Goal: Contribute content: Add original content to the website for others to see

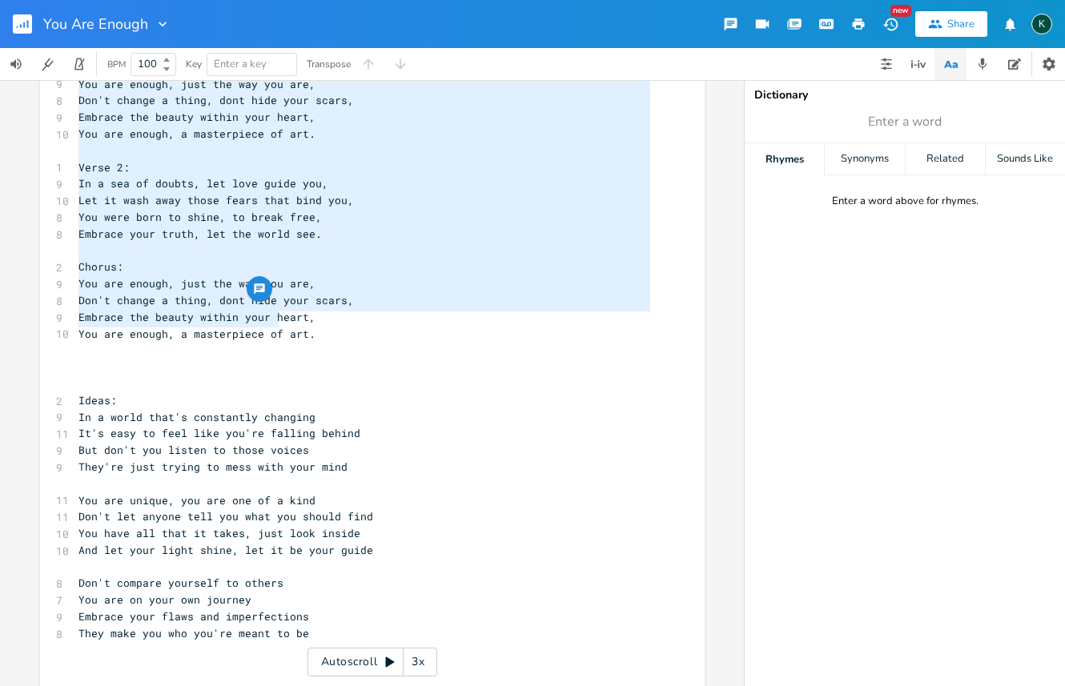
type textarea "Verse 1: In a world that tries to shape you, With glossy screens and tainted vi…"
drag, startPoint x: 72, startPoint y: 125, endPoint x: 318, endPoint y: 321, distance: 314.5
click at [318, 321] on div "1 Verse 1: 8 In a world that tries to shape you, 8 With glossy screens and tain…" at bounding box center [364, 325] width 578 height 733
click at [224, 392] on pre "Ideas:" at bounding box center [364, 400] width 578 height 17
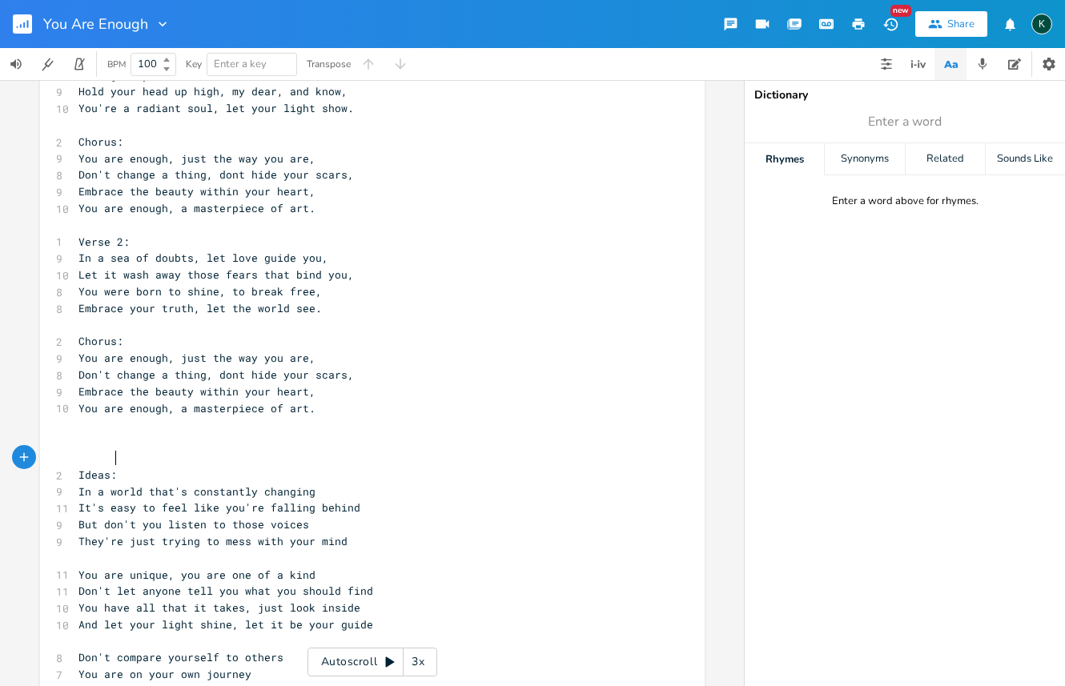
scroll to position [135, 0]
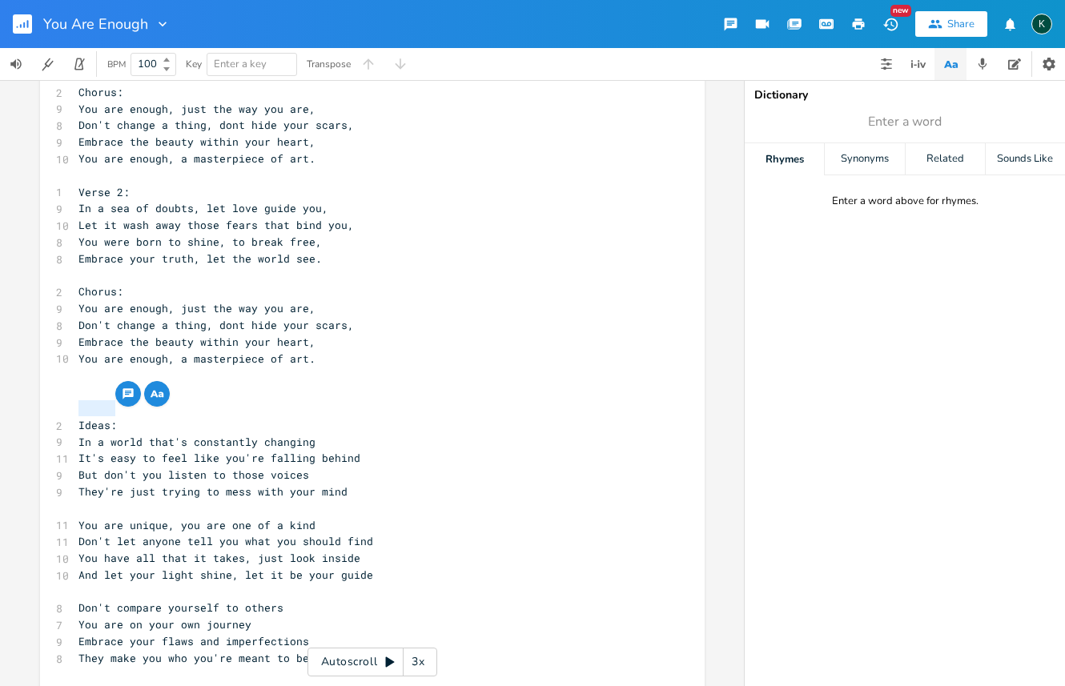
drag, startPoint x: 115, startPoint y: 408, endPoint x: 40, endPoint y: 409, distance: 74.5
click at [40, 409] on div "Ideas: x 1 Verse 1: 8 In a world that tries to shape you, 8 With glossy screens…" at bounding box center [372, 347] width 665 height 784
type textarea "Verse 3:"
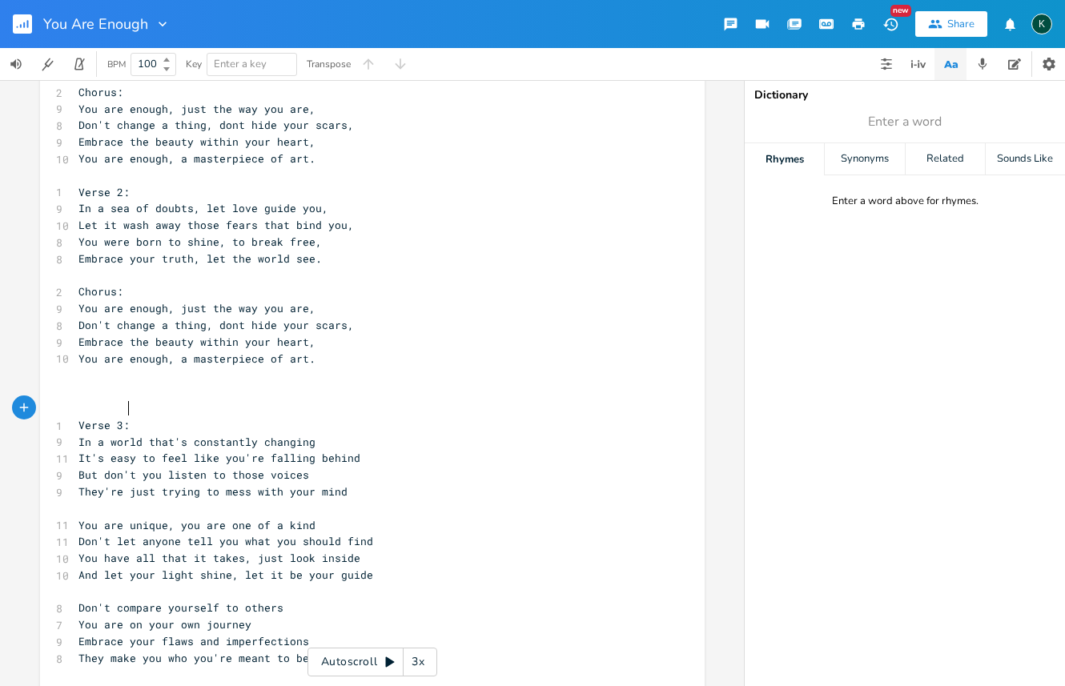
click at [75, 400] on pre "​" at bounding box center [364, 408] width 578 height 17
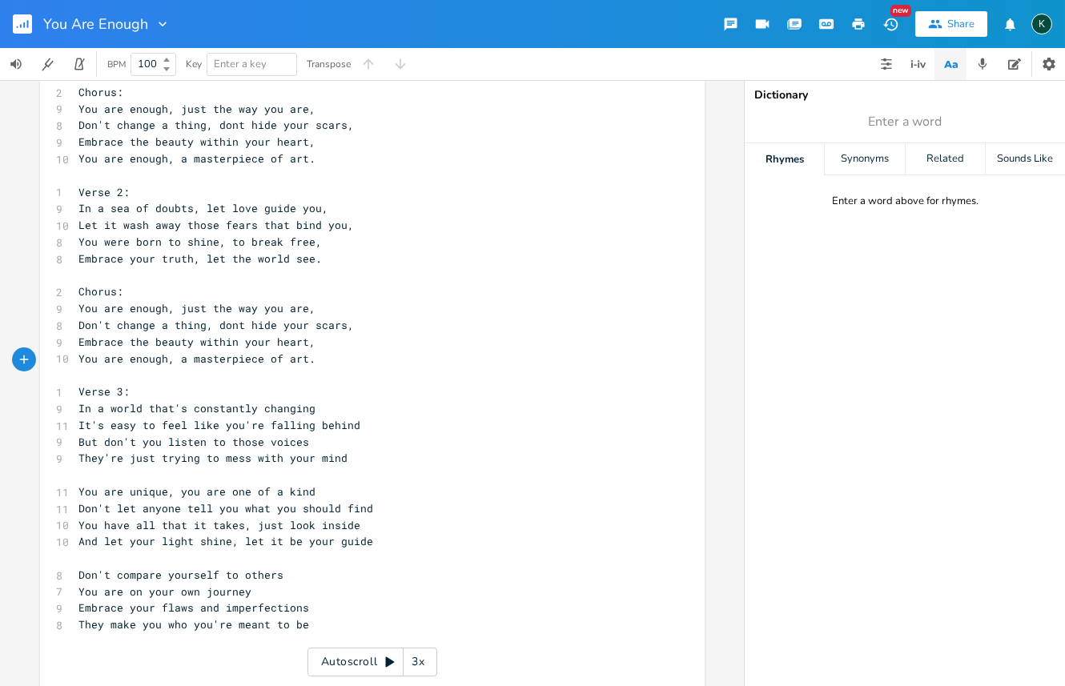
click at [349, 450] on pre "They're just trying to mess with your mind" at bounding box center [364, 458] width 578 height 17
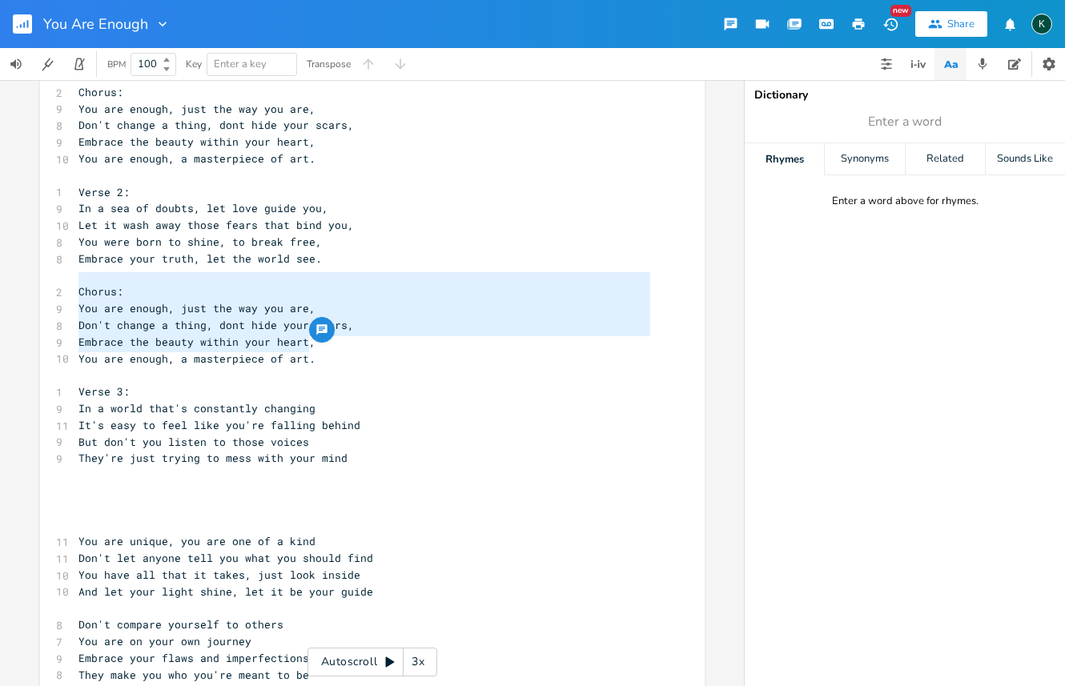
drag, startPoint x: 308, startPoint y: 348, endPoint x: 42, endPoint y: 286, distance: 272.9
click at [42, 286] on div "Chorus: You are enough, just the way you are, Don't change a thing, dont hide y…" at bounding box center [372, 355] width 665 height 801
type textarea "​Chorus: You are enough, just the way you are, Don't change a thing, dont hide …"
click at [87, 484] on pre "​" at bounding box center [364, 492] width 578 height 17
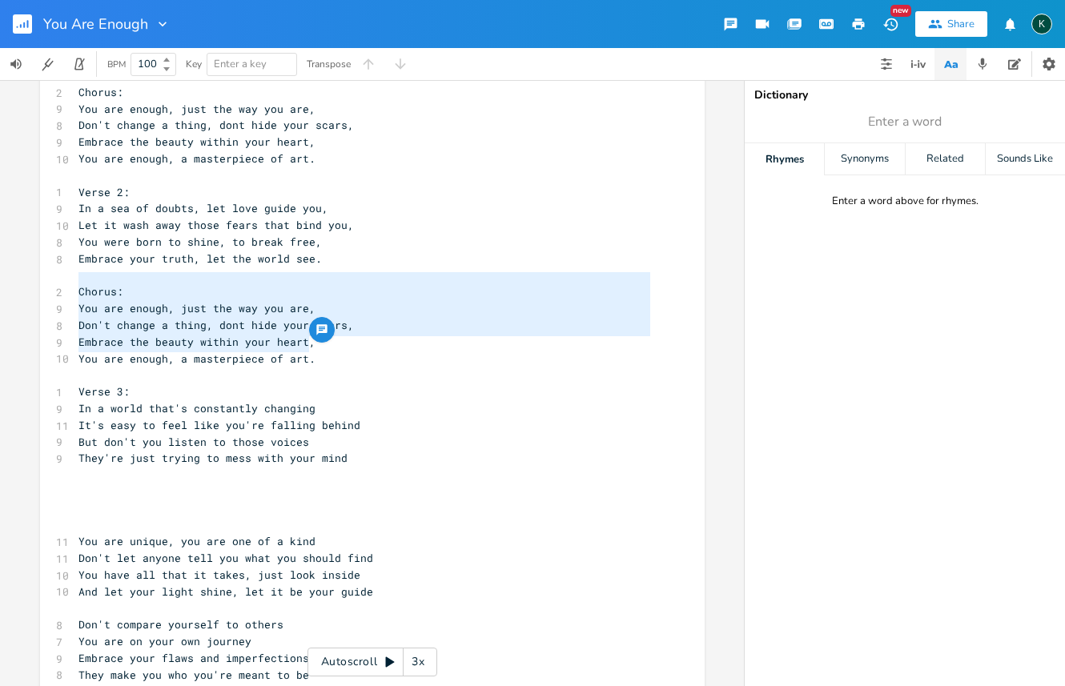
scroll to position [3, 0]
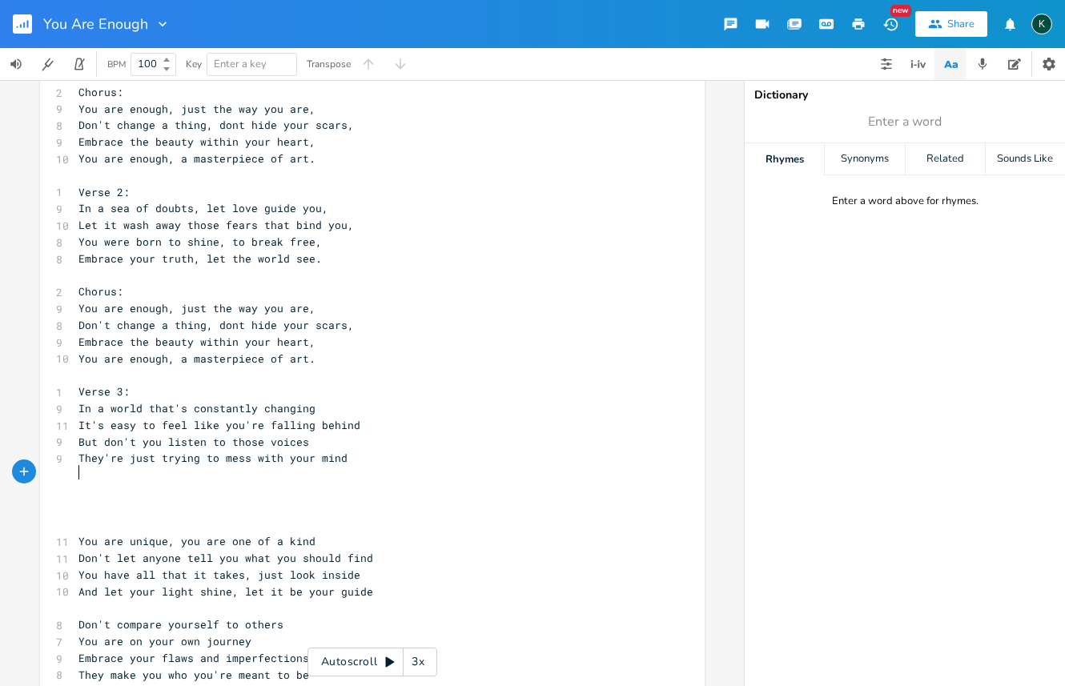
paste textarea "s"
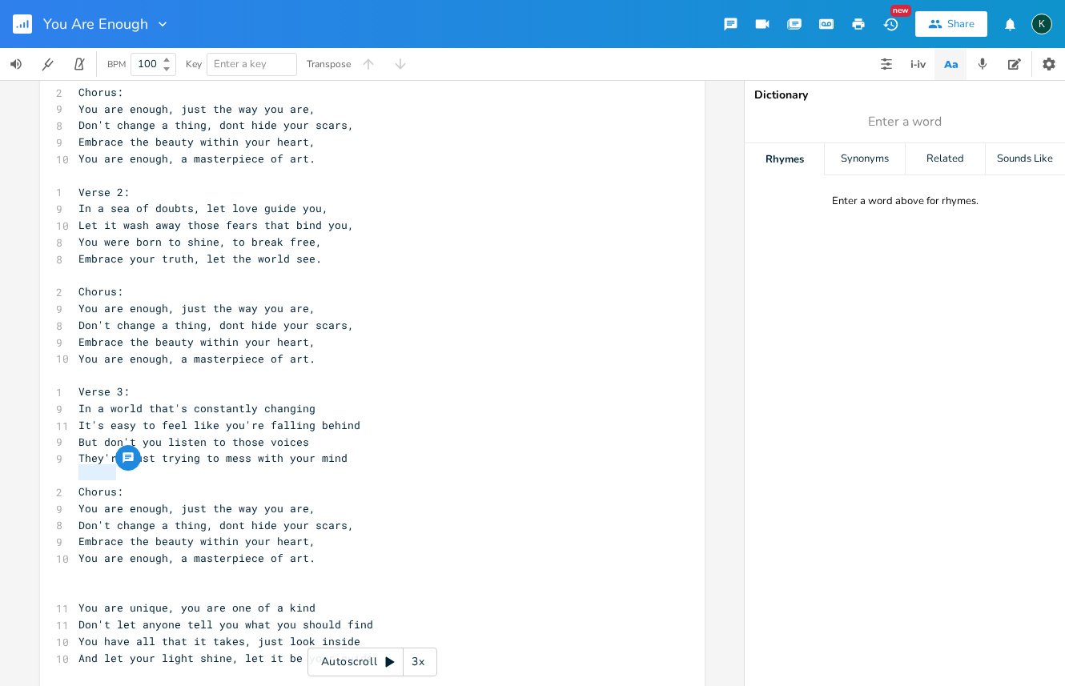
drag, startPoint x: 113, startPoint y: 475, endPoint x: 69, endPoint y: 470, distance: 44.3
click at [75, 484] on pre "Chorus:" at bounding box center [364, 492] width 578 height 17
type textarea "Outro"
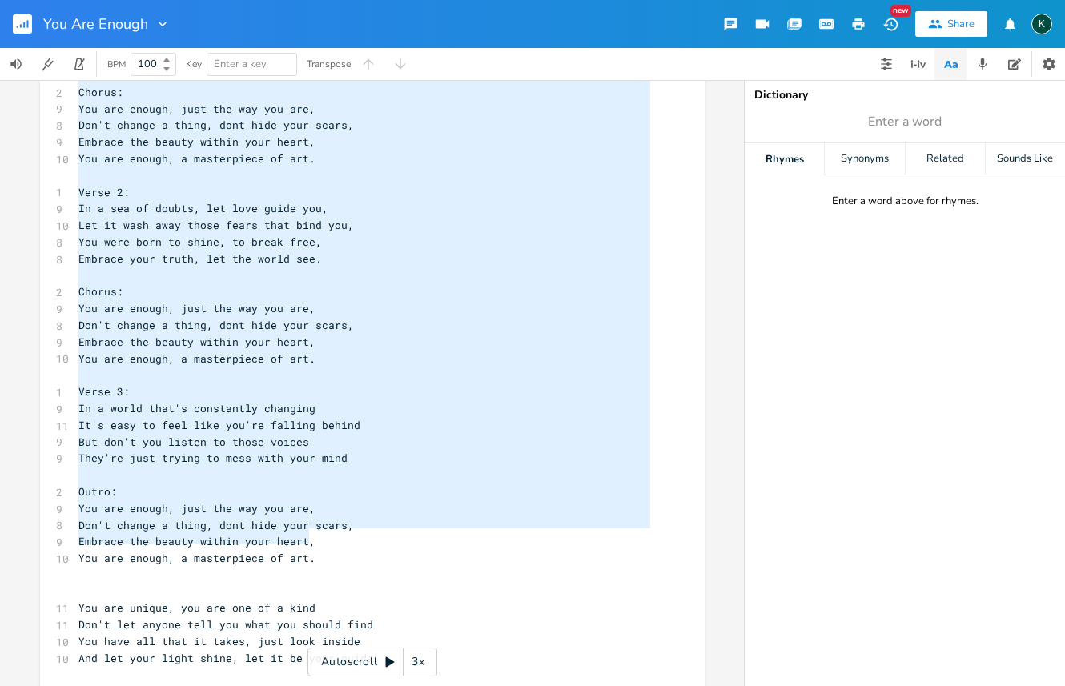
scroll to position [18, 0]
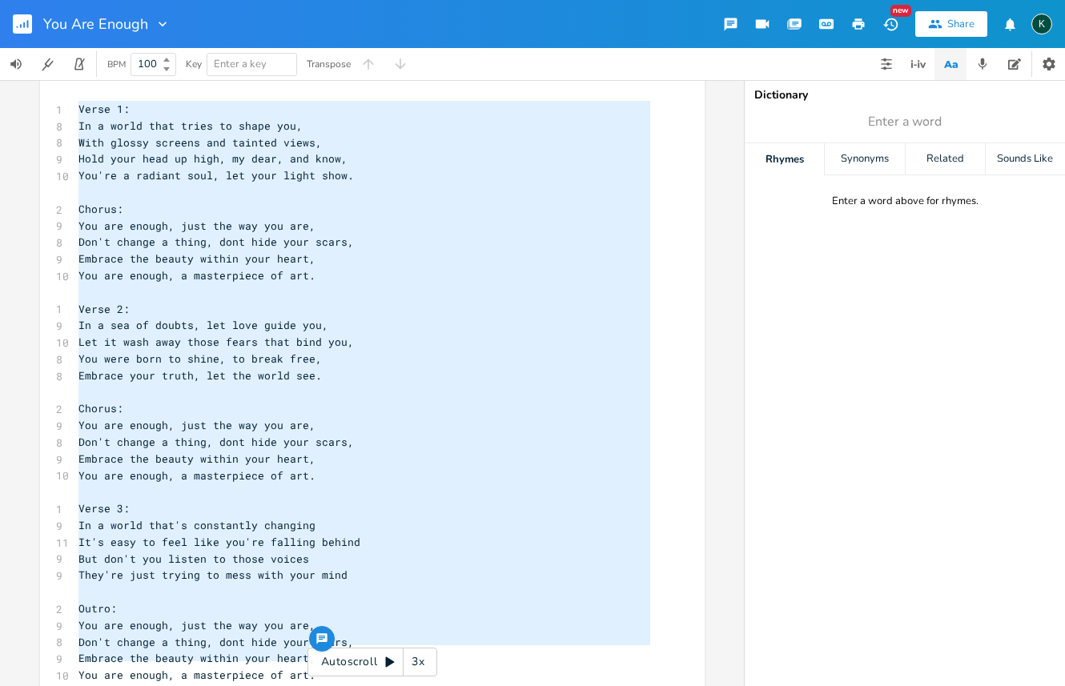
drag, startPoint x: 306, startPoint y: 535, endPoint x: -39, endPoint y: -46, distance: 675.4
click at [0, 0] on html "You Are Enough New Share K BPM 100 Key Enter a key Transpose x 1 Verse 1: 8 In …" at bounding box center [532, 343] width 1065 height 686
type textarea "Verse 1: In a world that tries to shape you, With glossy screens and tainted vi…"
